Goal: Transaction & Acquisition: Purchase product/service

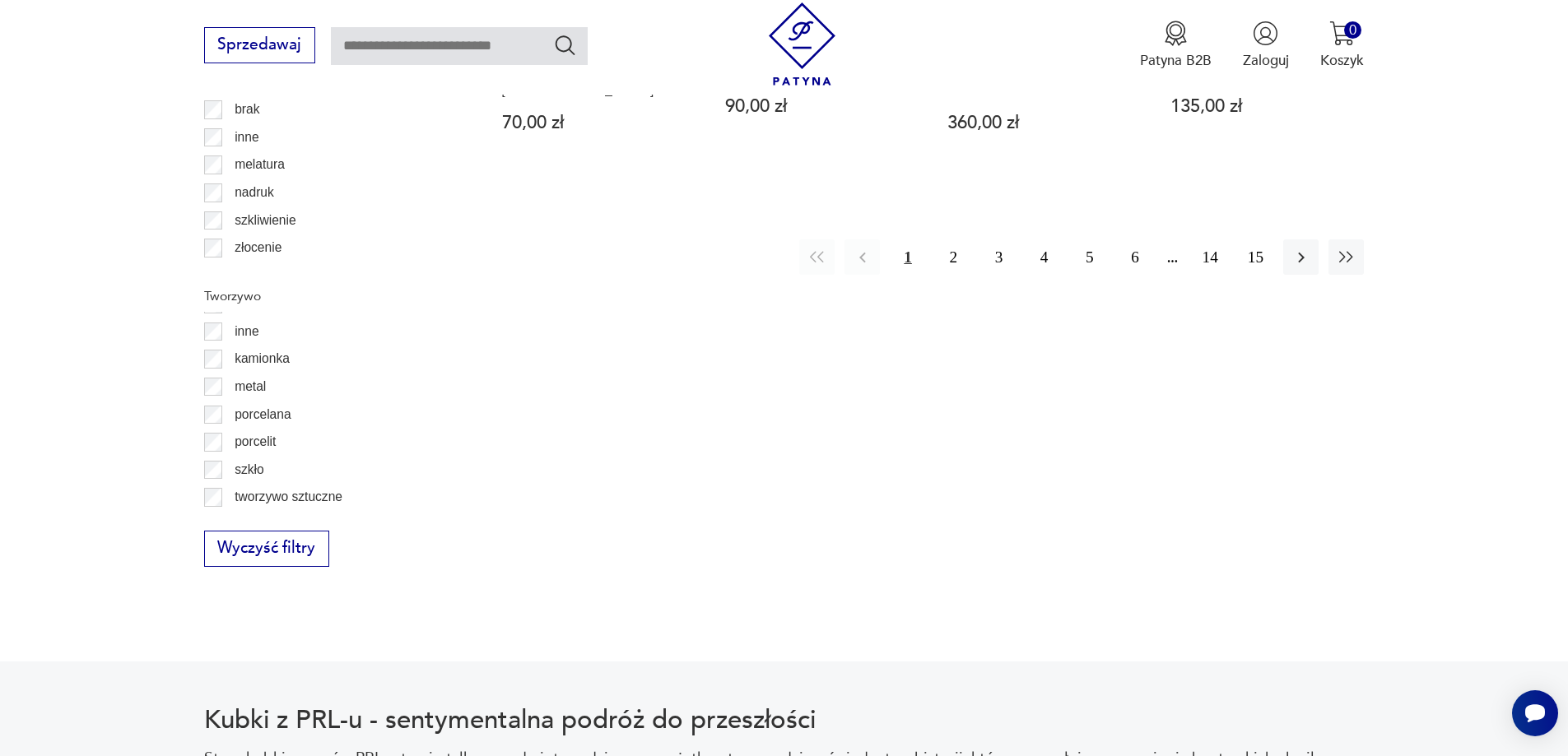
scroll to position [79, 0]
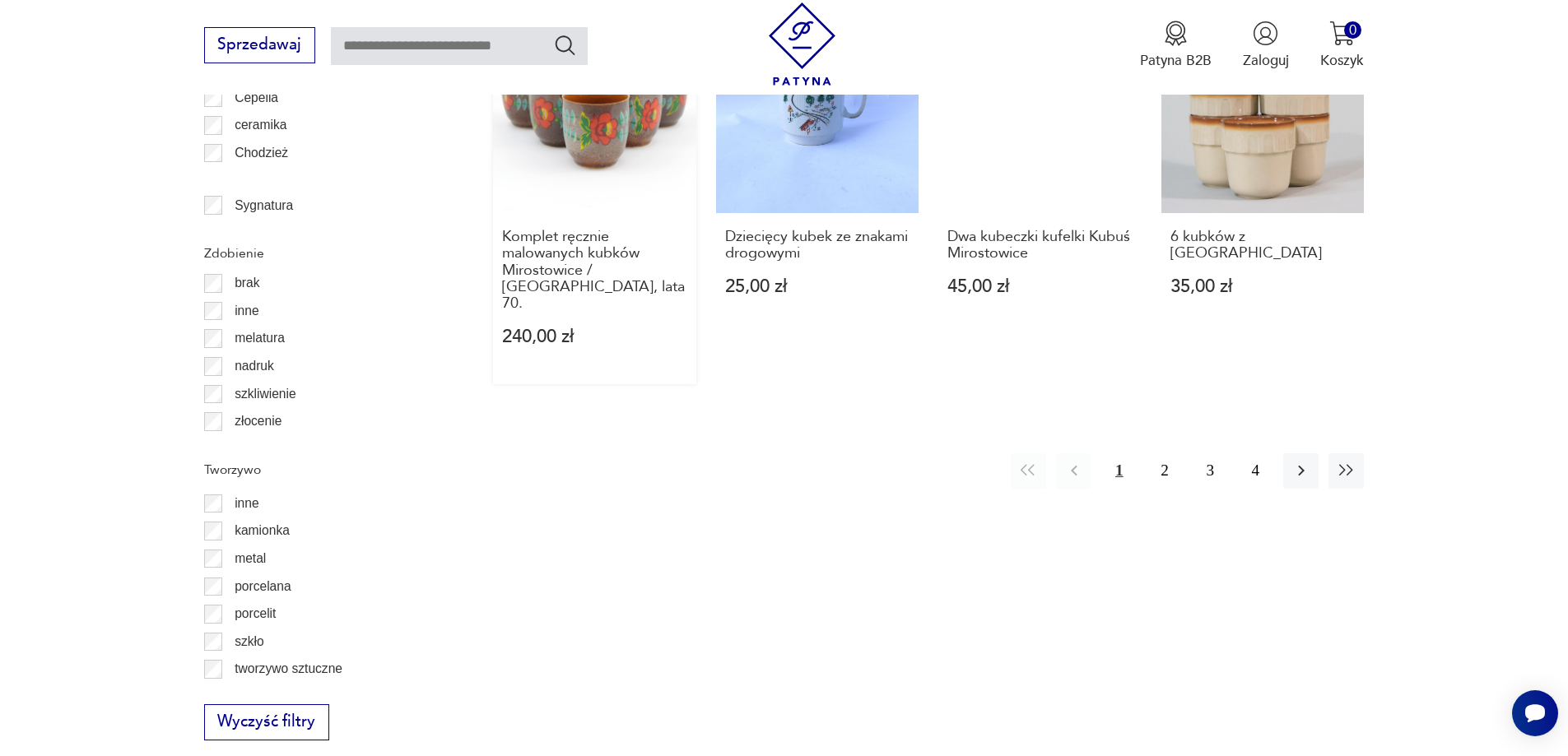
scroll to position [2029, 0]
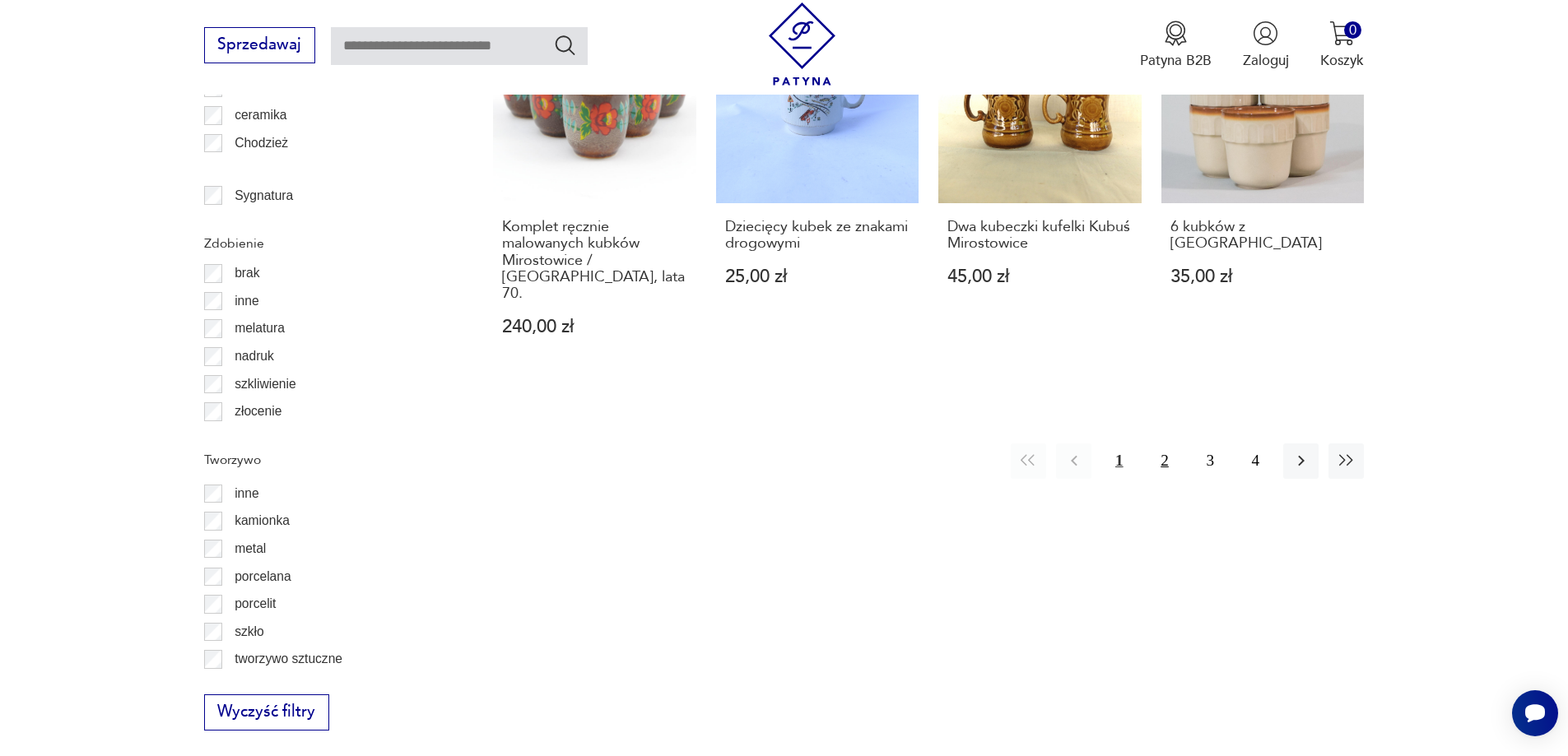
click at [1162, 444] on button "2" at bounding box center [1163, 461] width 35 height 35
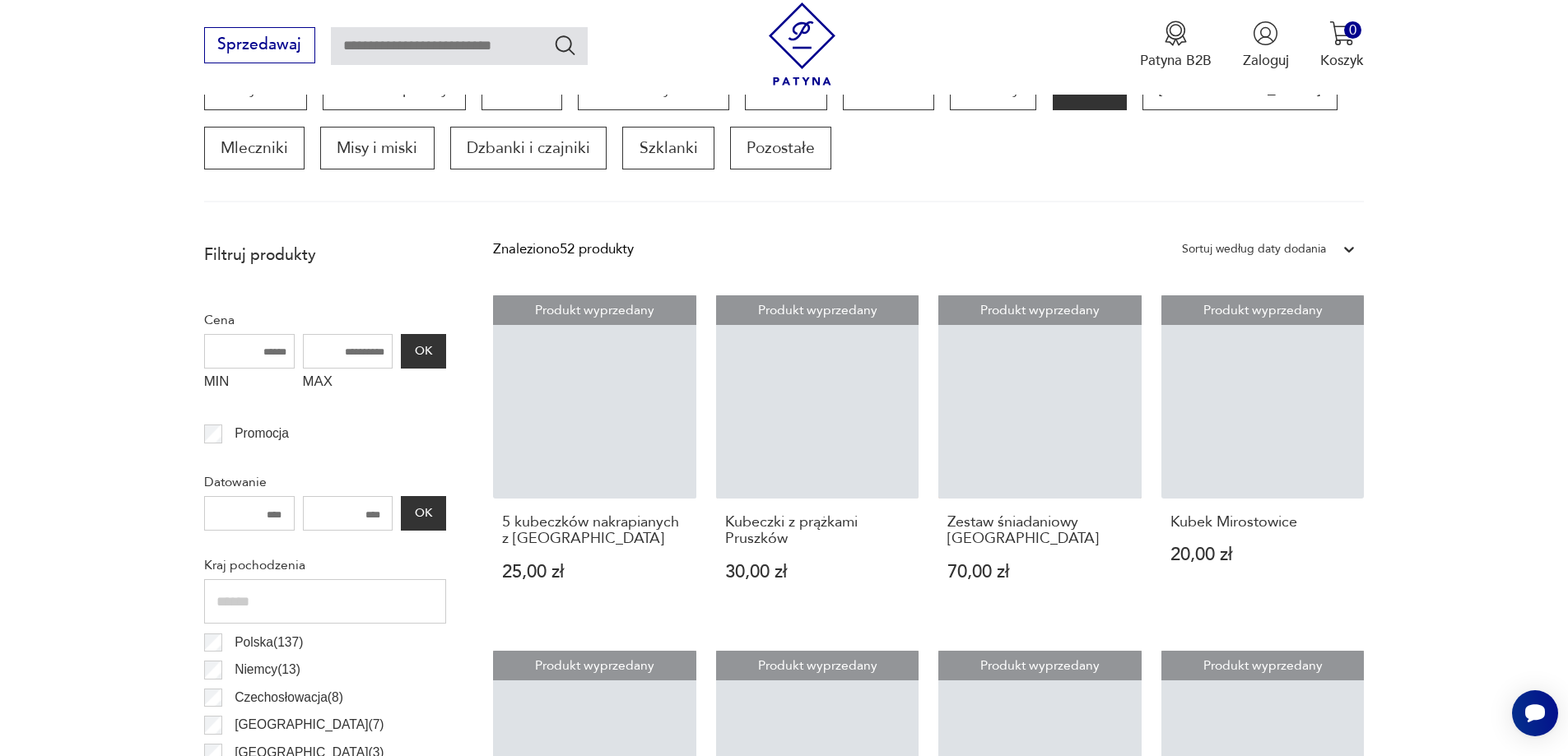
scroll to position [548, 0]
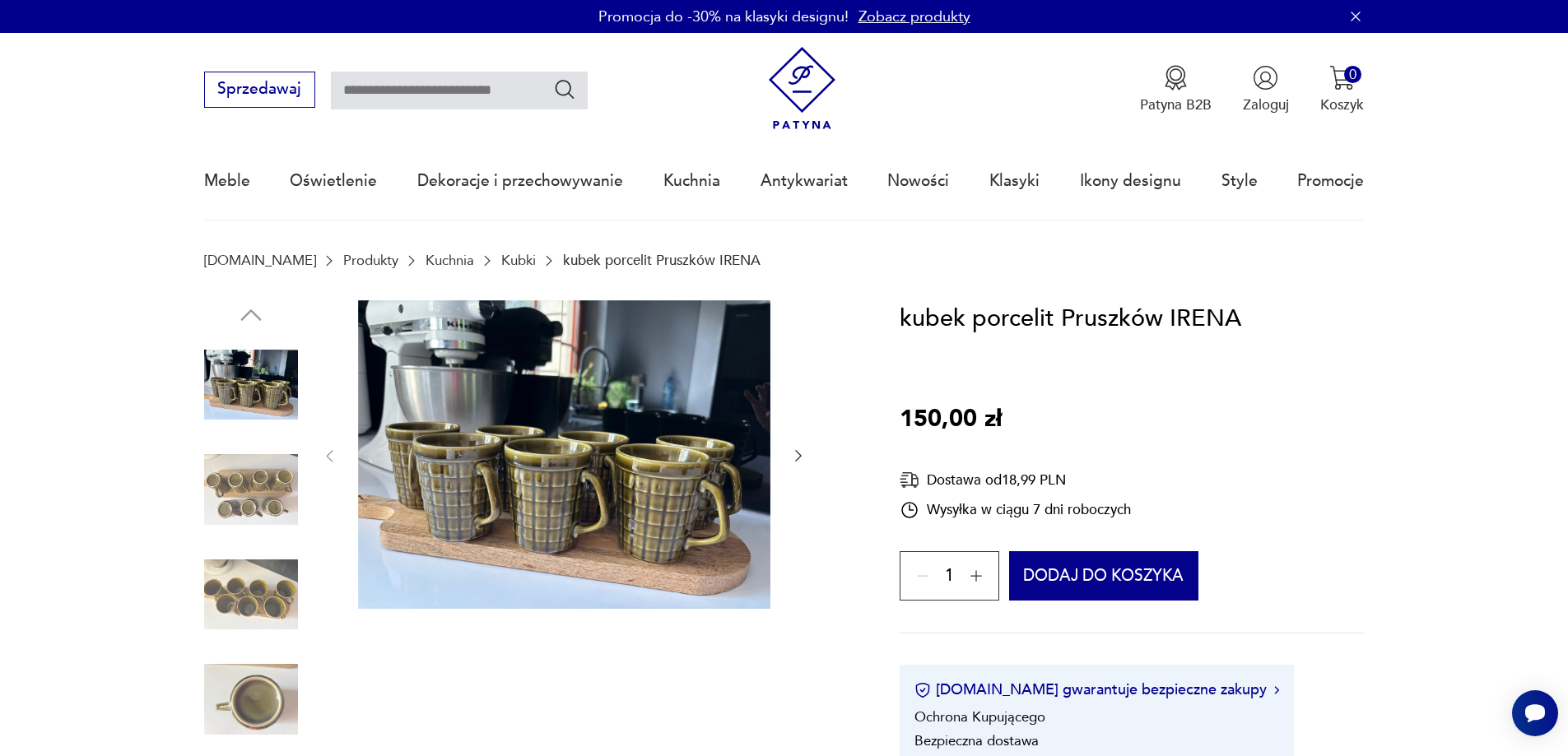
click at [275, 687] on img at bounding box center [250, 699] width 94 height 94
